Goal: Communication & Community: Participate in discussion

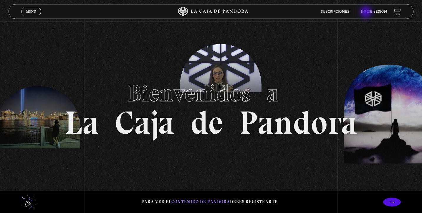
click at [367, 13] on link "Inicie sesión" at bounding box center [374, 12] width 26 height 4
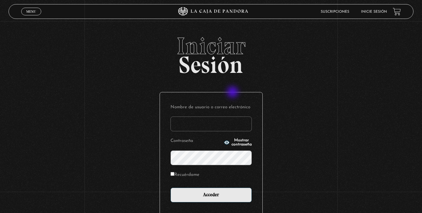
type input "[EMAIL_ADDRESS][DOMAIN_NAME]"
click at [211, 194] on input "Acceder" at bounding box center [211, 194] width 81 height 15
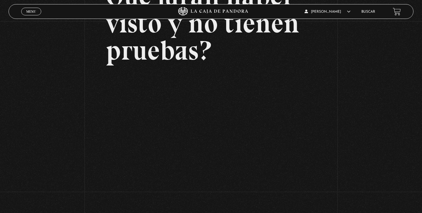
scroll to position [76, 0]
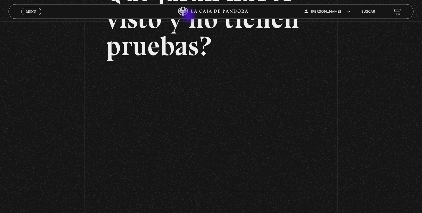
click at [194, 16] on header "Menu Cerrar Alejandro Vargas En vivos Pandora Centinelas Mi cuenta Salir Buscar" at bounding box center [212, 11] width 406 height 15
click at [194, 13] on icon at bounding box center [211, 11] width 127 height 9
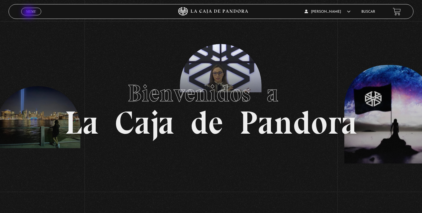
click at [29, 13] on span "Menu" at bounding box center [31, 12] width 10 height 4
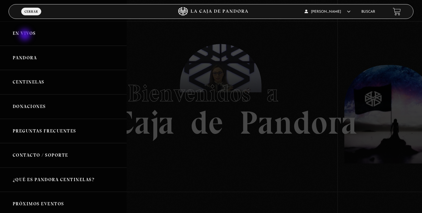
click at [26, 35] on link "En vivos" at bounding box center [63, 33] width 127 height 24
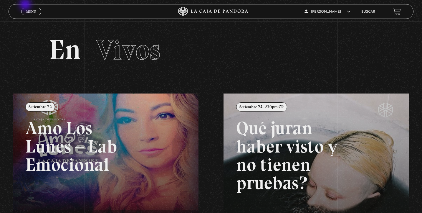
click at [30, 9] on link "Menu Cerrar" at bounding box center [31, 12] width 20 height 8
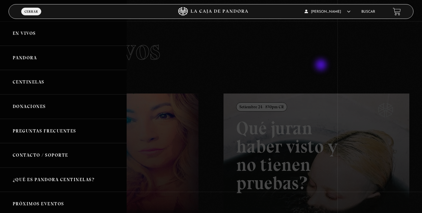
click at [322, 65] on div at bounding box center [211, 106] width 422 height 213
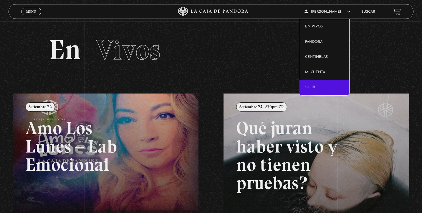
click at [309, 85] on link "Salir" at bounding box center [324, 87] width 50 height 15
